Goal: Complete application form

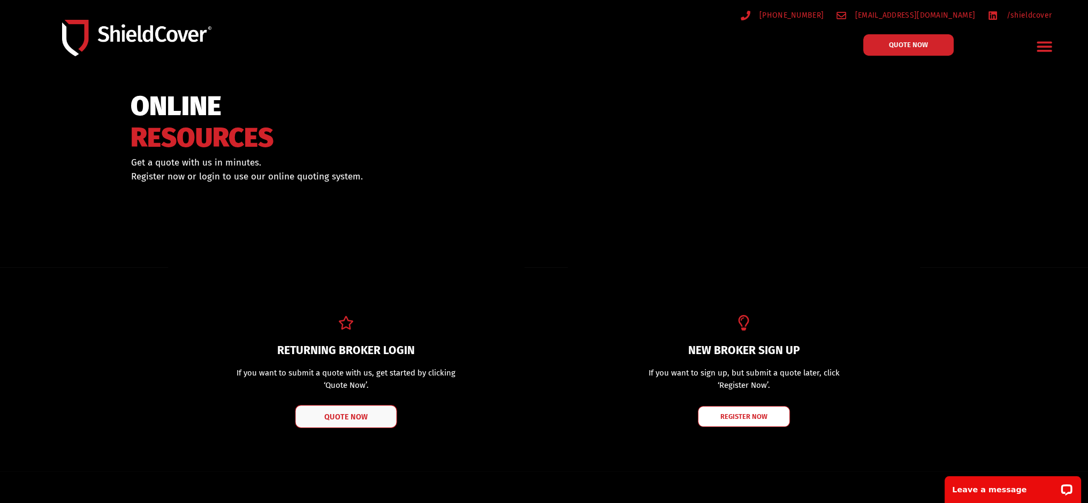
click at [350, 421] on link "QUOTE NOW" at bounding box center [346, 416] width 102 height 23
click at [364, 412] on span "QUOTE NOW" at bounding box center [346, 415] width 43 height 7
click at [351, 421] on link "QUOTE NOW" at bounding box center [346, 416] width 102 height 23
